Goal: Task Accomplishment & Management: Use online tool/utility

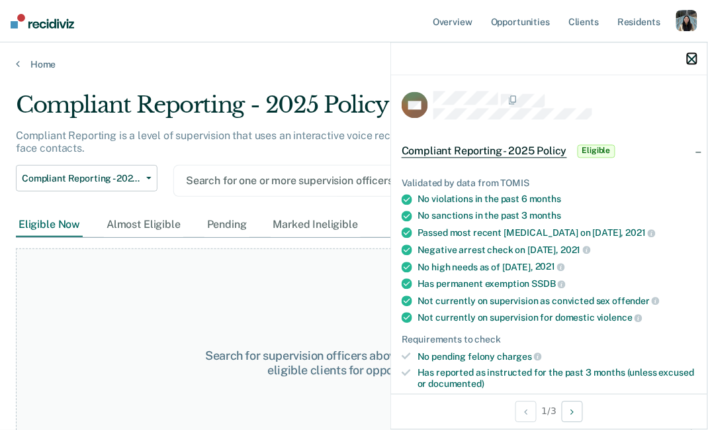
click at [692, 56] on icon "button" at bounding box center [692, 58] width 9 height 9
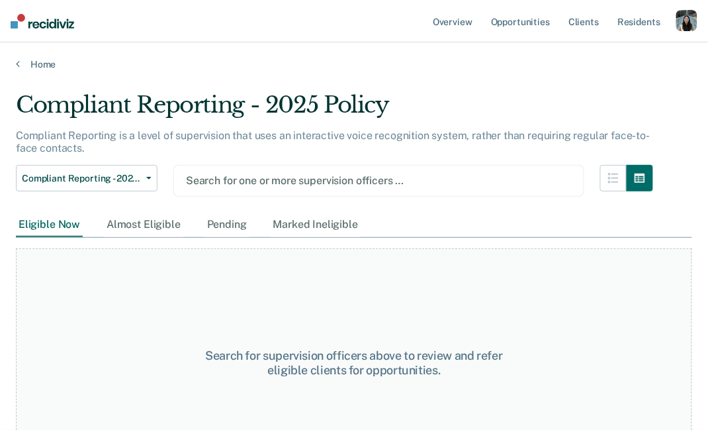
click at [33, 57] on div "Home" at bounding box center [354, 56] width 708 height 28
click at [43, 64] on link "Home" at bounding box center [354, 64] width 676 height 12
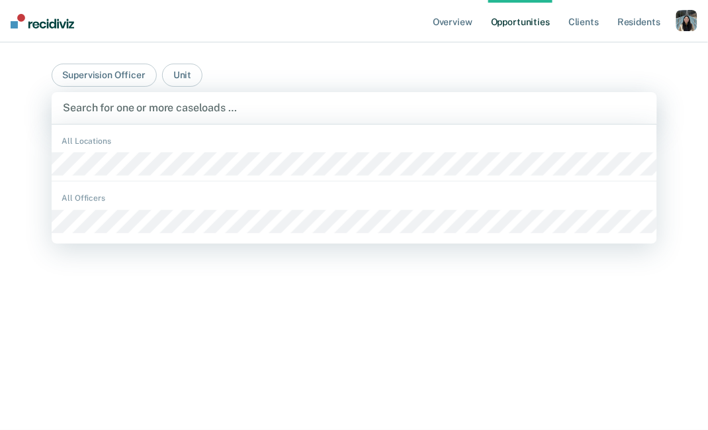
click at [183, 122] on div "Search for one or more caseloads …" at bounding box center [355, 108] width 606 height 32
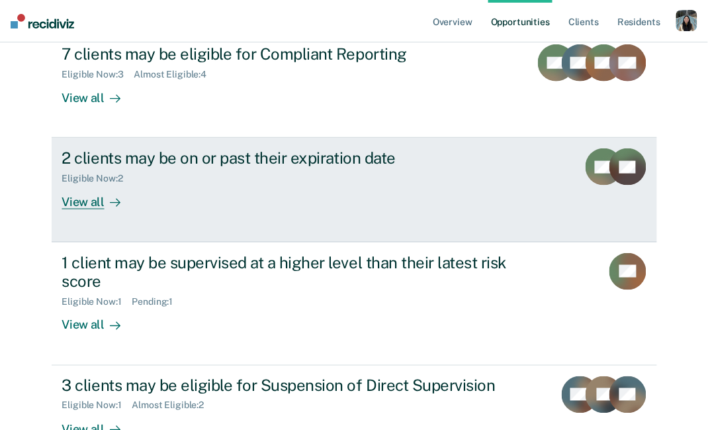
scroll to position [241, 0]
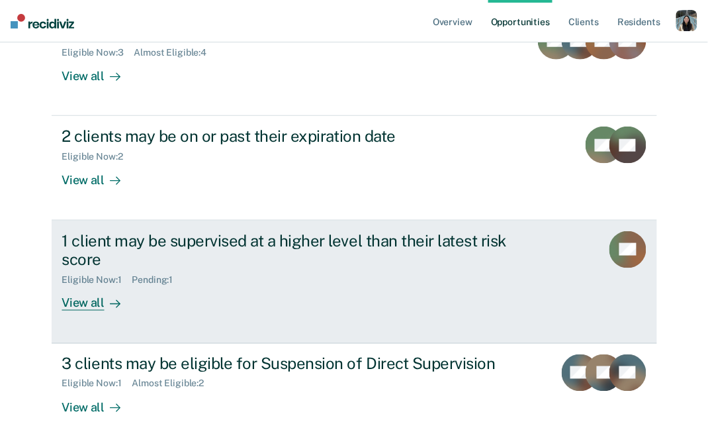
click at [246, 232] on div "1 client may be supervised at a higher level than their latest risk score" at bounding box center [294, 250] width 465 height 38
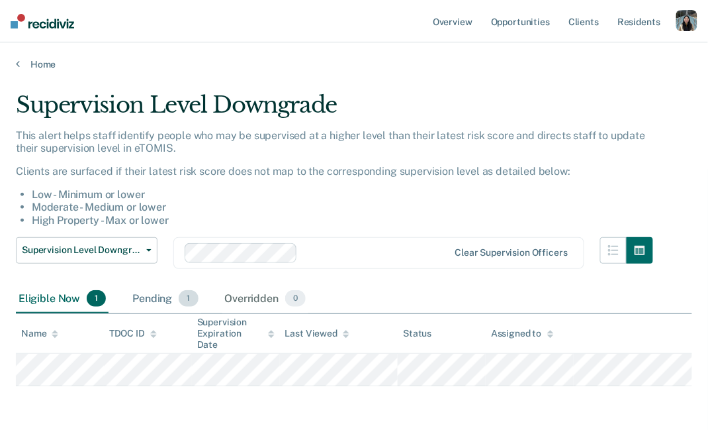
click at [149, 297] on div "Pending 1" at bounding box center [165, 299] width 71 height 29
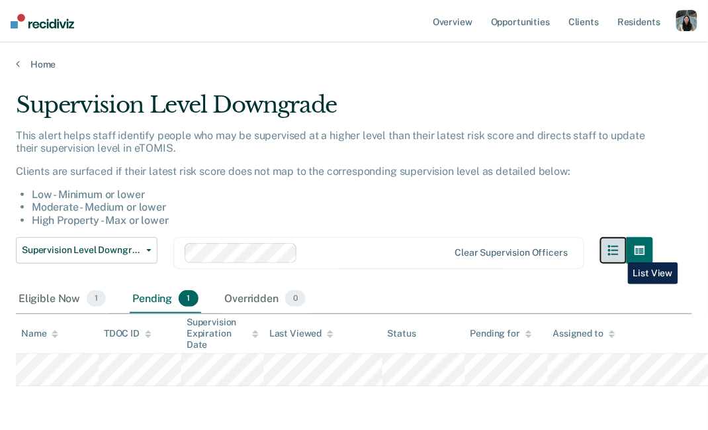
click at [618, 252] on icon "button" at bounding box center [613, 250] width 11 height 11
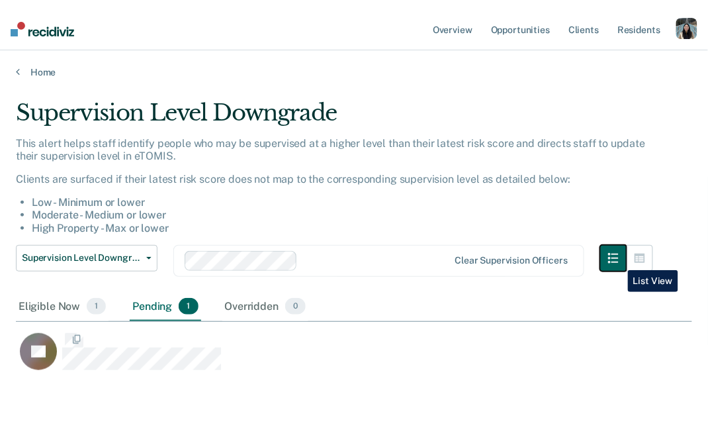
scroll to position [281, 676]
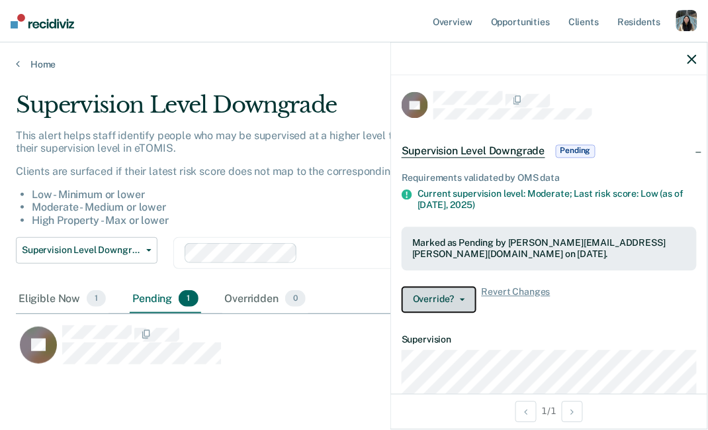
click at [470, 293] on button "Override?" at bounding box center [439, 299] width 75 height 26
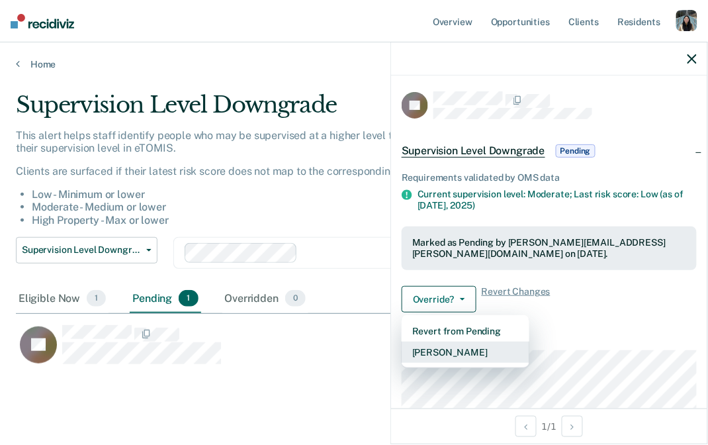
click at [442, 348] on button "[PERSON_NAME]" at bounding box center [466, 351] width 128 height 21
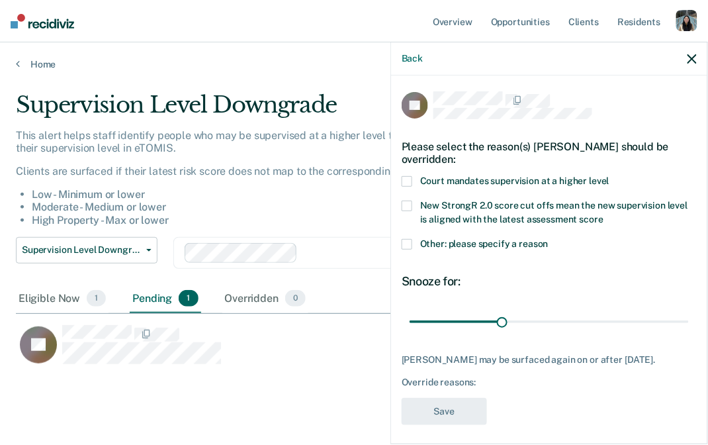
click at [467, 181] on span "Court mandates supervision at a higher level" at bounding box center [514, 180] width 189 height 11
click at [610, 176] on input "Court mandates supervision at a higher level" at bounding box center [610, 176] width 0 height 0
click at [467, 181] on span "Court mandates supervision at a higher level" at bounding box center [514, 180] width 189 height 11
click at [610, 176] on input "Court mandates supervision at a higher level" at bounding box center [610, 176] width 0 height 0
click at [480, 179] on span "Court mandates supervision at a higher level" at bounding box center [514, 180] width 189 height 11
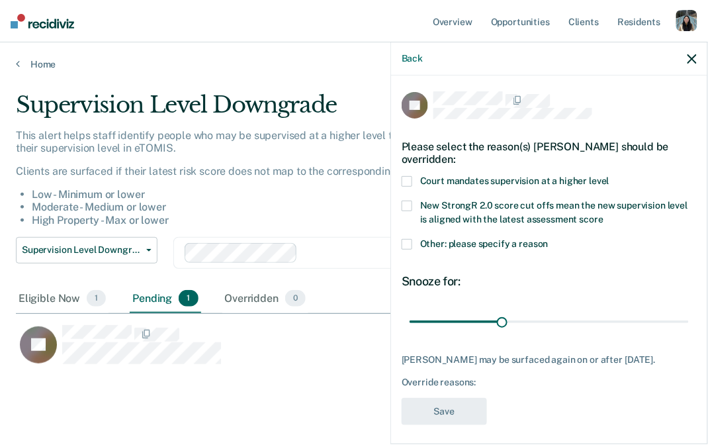
click at [610, 176] on input "Court mandates supervision at a higher level" at bounding box center [610, 176] width 0 height 0
click at [471, 246] on span "Other: please specify a reason" at bounding box center [484, 243] width 128 height 11
click at [549, 239] on input "Other: please specify a reason" at bounding box center [549, 239] width 0 height 0
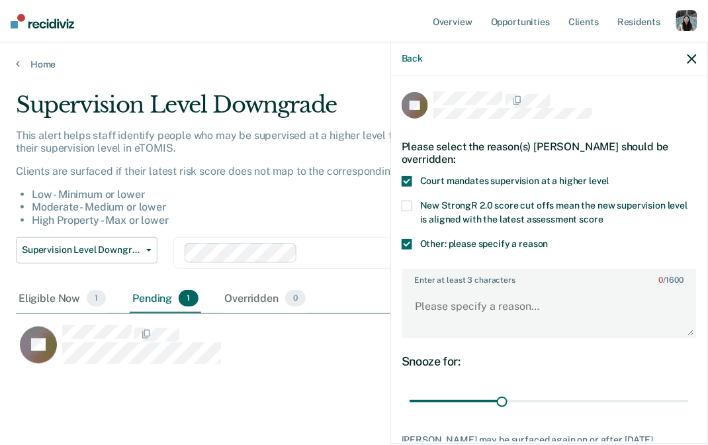
click at [471, 244] on span "Other: please specify a reason" at bounding box center [484, 243] width 128 height 11
click at [549, 239] on input "Other: please specify a reason" at bounding box center [549, 239] width 0 height 0
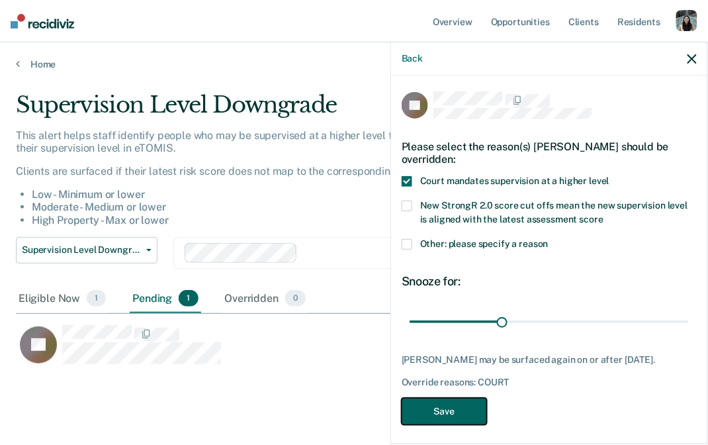
click at [455, 411] on button "Save" at bounding box center [444, 411] width 85 height 27
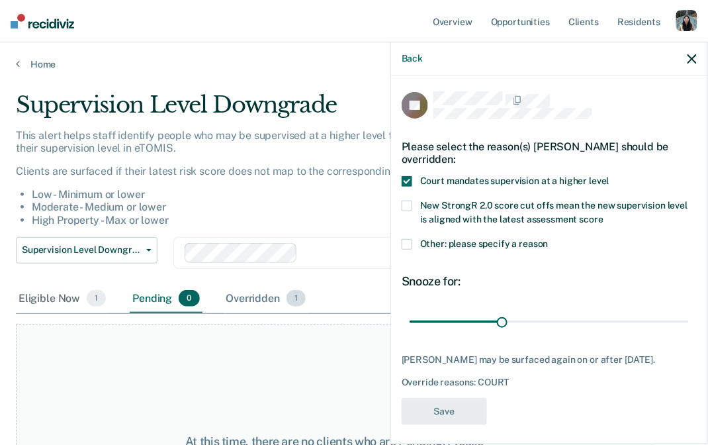
click at [255, 293] on div "Overridden 1" at bounding box center [266, 299] width 85 height 29
